Goal: Information Seeking & Learning: Learn about a topic

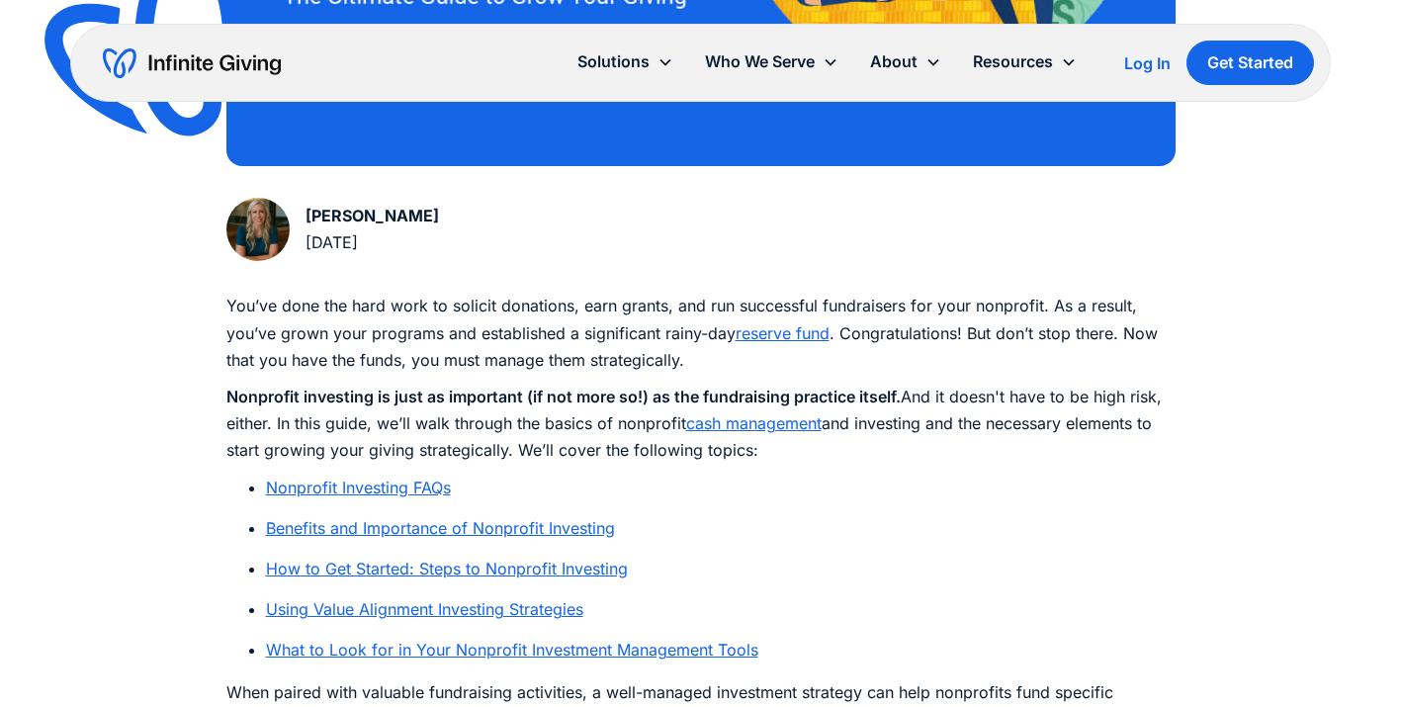
scroll to position [893, 0]
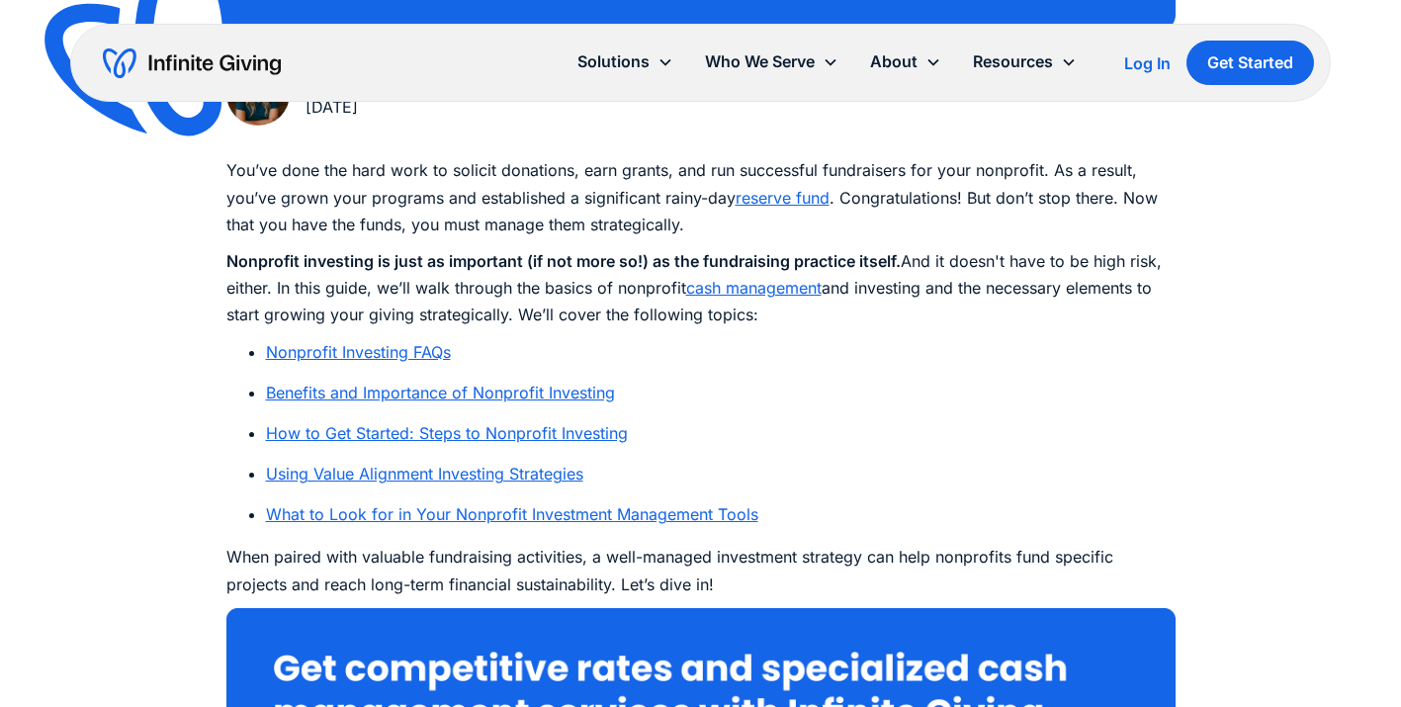
click at [432, 356] on link "Nonprofit Investing FAQs" at bounding box center [358, 352] width 185 height 20
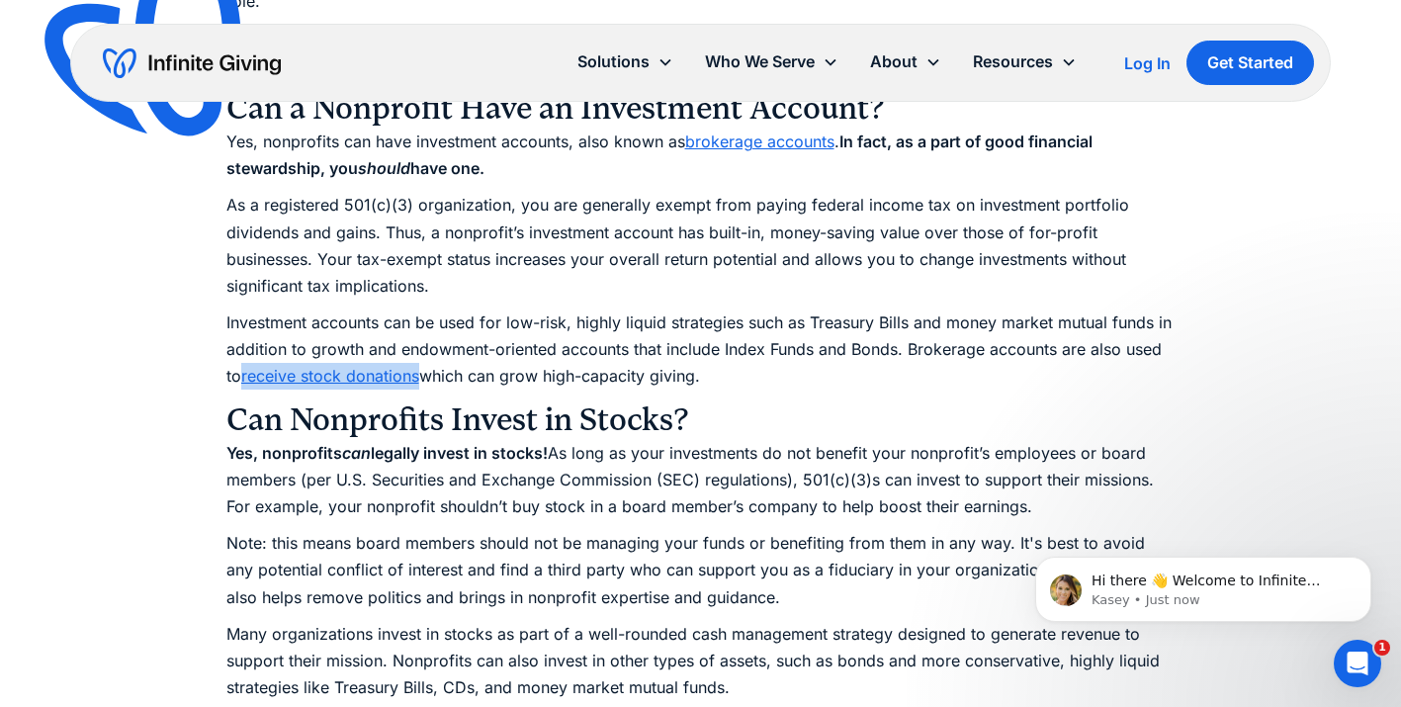
scroll to position [2132, 0]
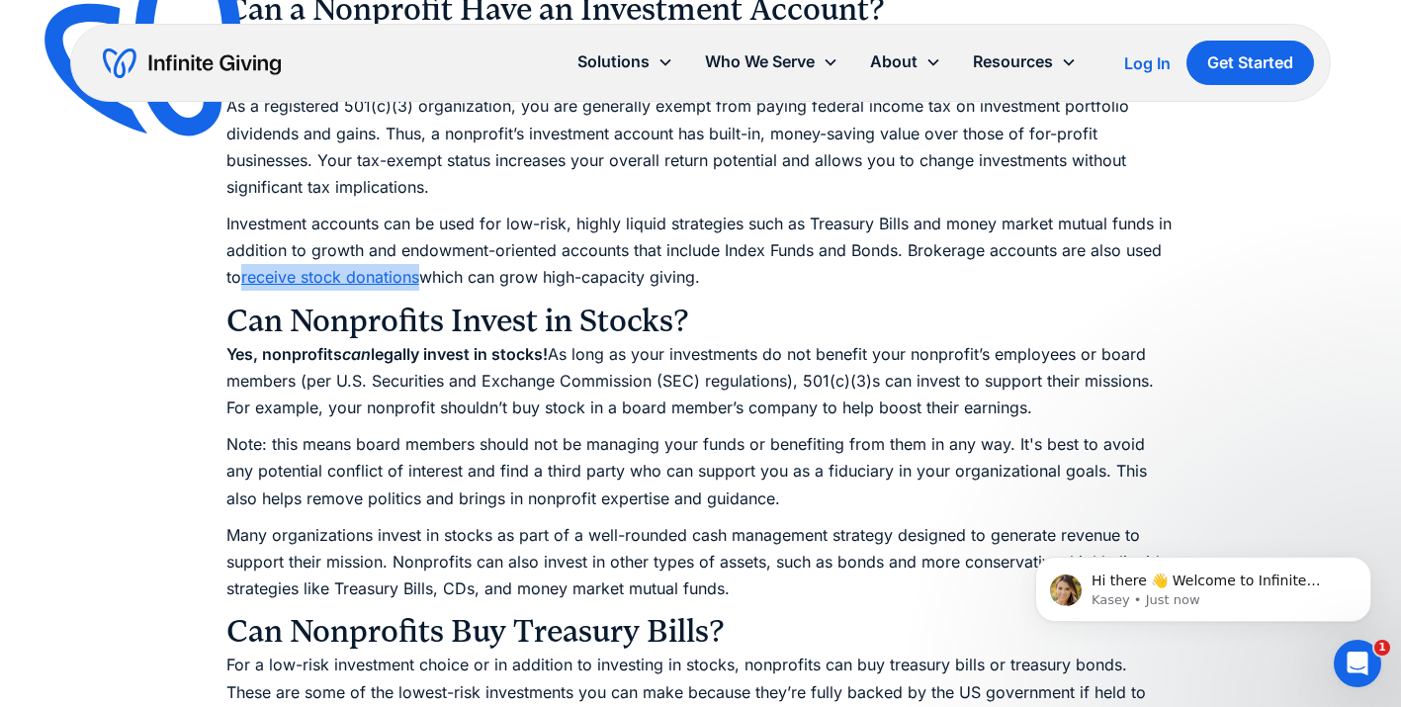
click at [751, 329] on h3 "Can Nonprofits Invest in Stocks?" at bounding box center [700, 322] width 949 height 40
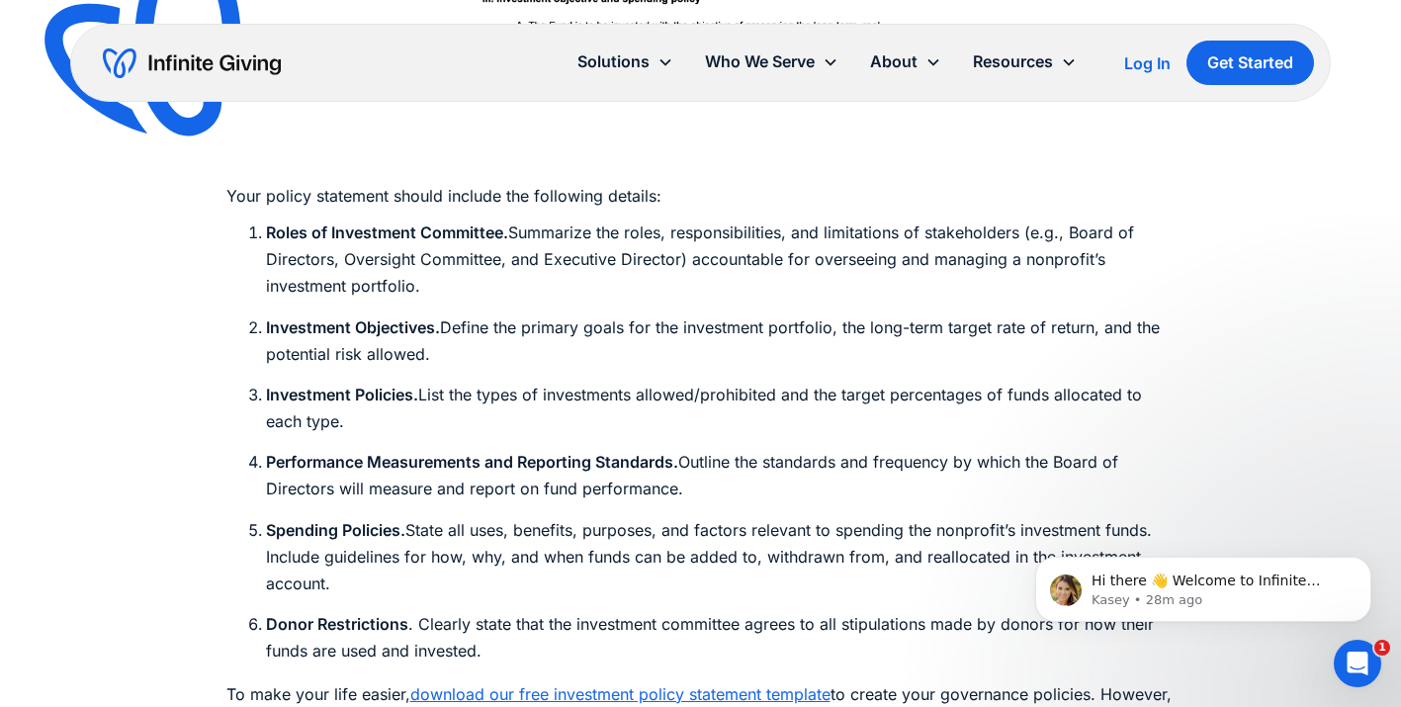
scroll to position [6659, 0]
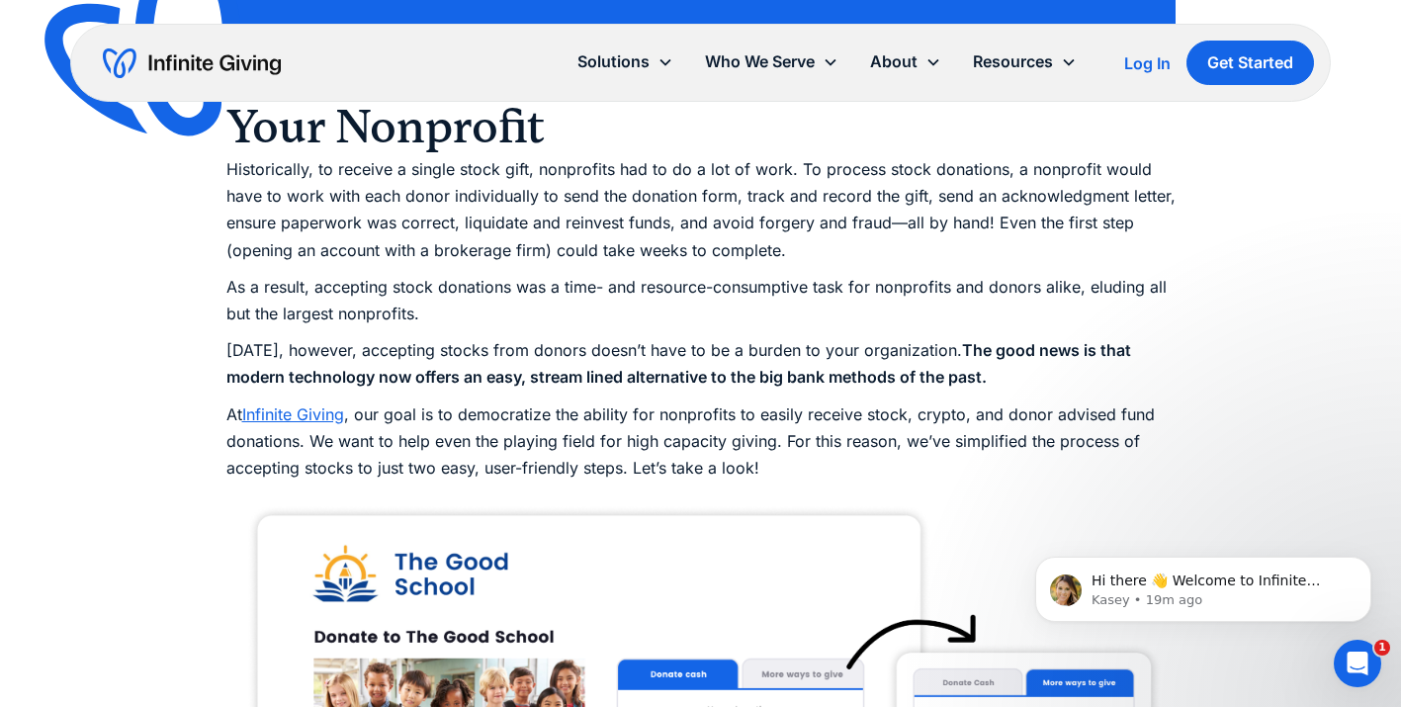
scroll to position [1656, 0]
